Goal: Communication & Community: Connect with others

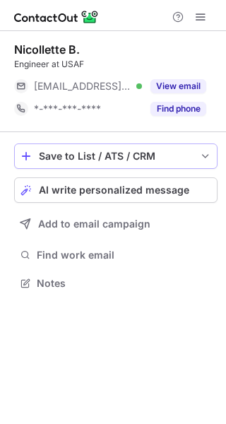
scroll to position [6, 7]
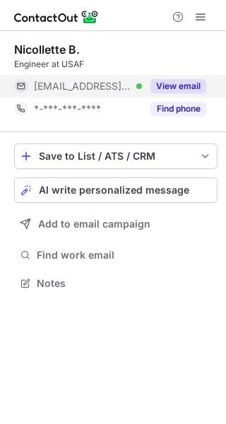
click at [182, 87] on button "View email" at bounding box center [178, 86] width 56 height 14
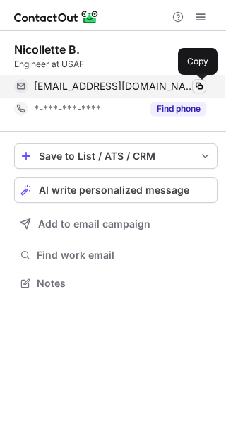
click at [200, 85] on span at bounding box center [199, 86] width 11 height 11
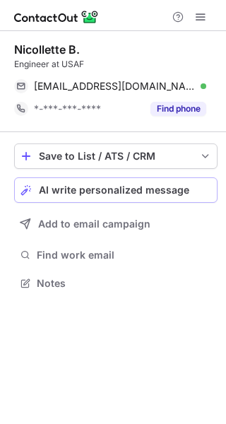
click at [96, 179] on button "AI write personalized message" at bounding box center [115, 189] width 203 height 25
click at [93, 189] on span "AI write personalized message" at bounding box center [114, 189] width 150 height 11
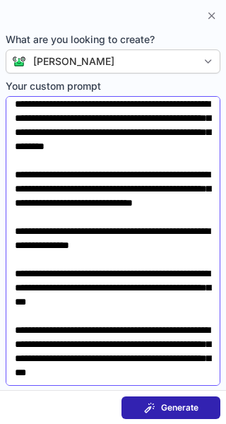
scroll to position [0, 0]
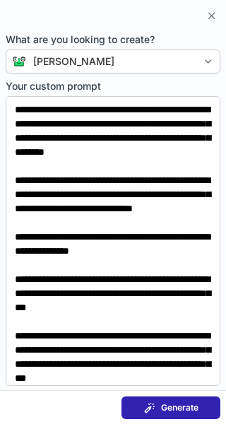
click at [166, 398] on button "Generate" at bounding box center [171, 407] width 99 height 23
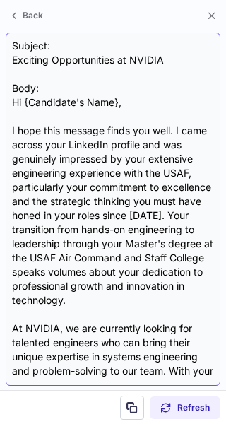
click at [61, 237] on div "Subject: Exciting Opportunities at NVIDIA Body: Hi {Candidate's Name}, I hope t…" at bounding box center [113, 209] width 202 height 341
click at [59, 243] on div "Subject: Exciting Opportunities at NVIDIA Body: Hi {Candidate's Name}, I hope t…" at bounding box center [113, 209] width 202 height 341
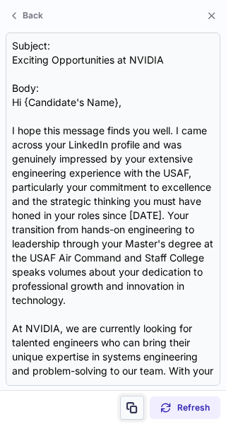
click at [126, 402] on span at bounding box center [131, 407] width 11 height 11
click at [129, 409] on span at bounding box center [131, 407] width 11 height 11
click at [207, 19] on span at bounding box center [211, 15] width 11 height 11
